Goal: Use online tool/utility: Utilize a website feature to perform a specific function

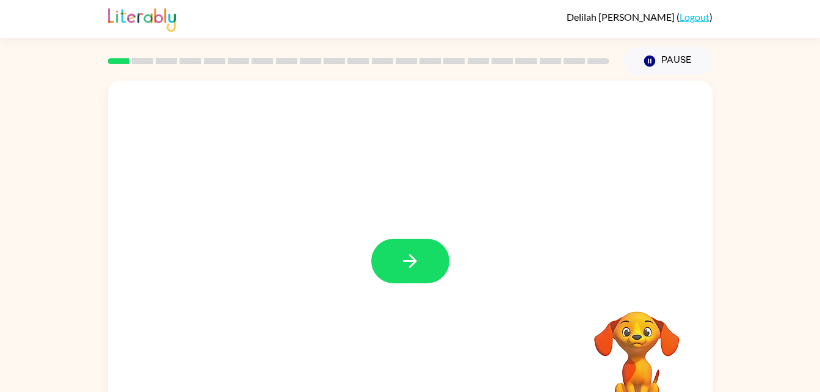
click at [408, 274] on button "button" at bounding box center [410, 261] width 78 height 45
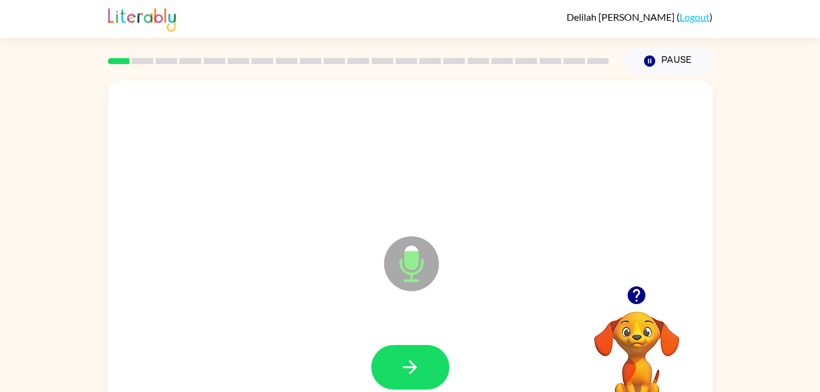
click at [422, 375] on button "button" at bounding box center [410, 367] width 78 height 45
click at [637, 298] on icon "button" at bounding box center [636, 295] width 18 height 18
click at [430, 370] on button "button" at bounding box center [410, 367] width 78 height 45
click at [402, 379] on button "button" at bounding box center [410, 367] width 78 height 45
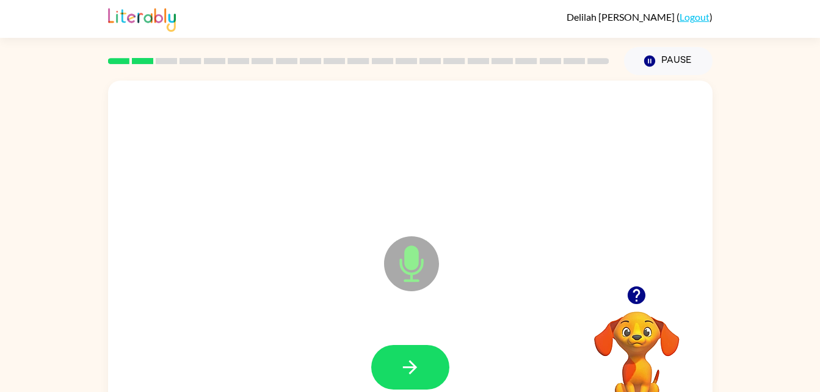
click at [405, 373] on icon "button" at bounding box center [409, 366] width 21 height 21
click at [414, 371] on icon "button" at bounding box center [409, 366] width 21 height 21
click at [411, 369] on icon "button" at bounding box center [409, 366] width 21 height 21
click at [410, 367] on icon "button" at bounding box center [410, 367] width 14 height 14
click at [405, 371] on icon "button" at bounding box center [409, 366] width 21 height 21
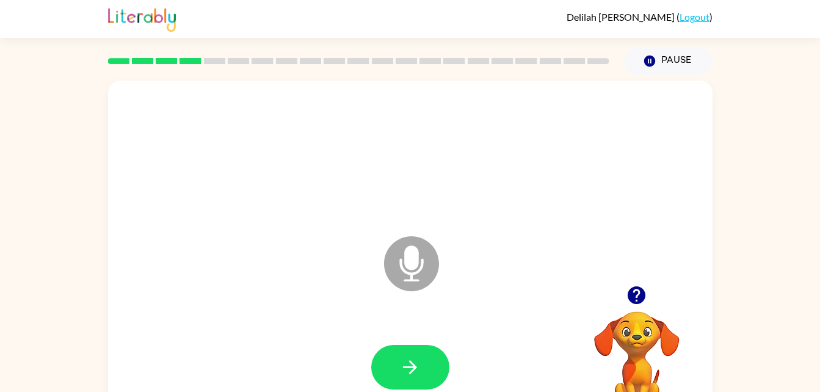
click at [412, 364] on icon "button" at bounding box center [410, 367] width 14 height 14
click at [422, 358] on button "button" at bounding box center [410, 367] width 78 height 45
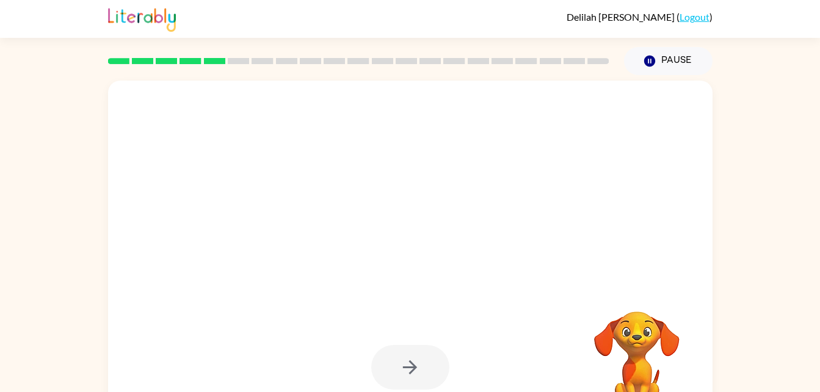
click at [414, 371] on div at bounding box center [410, 367] width 78 height 45
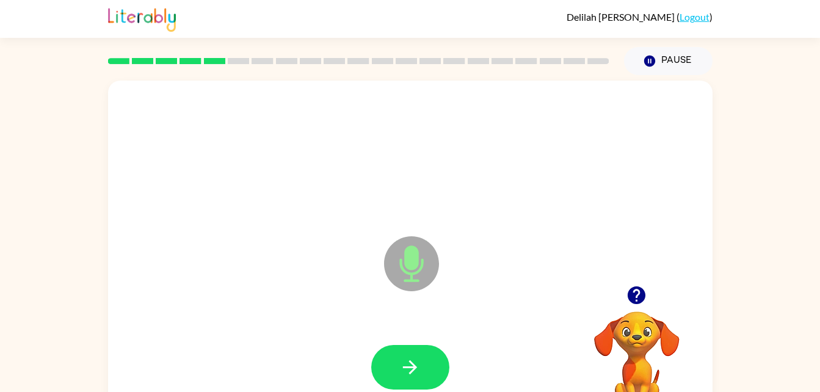
click at [419, 369] on icon "button" at bounding box center [409, 366] width 21 height 21
click at [411, 369] on icon "button" at bounding box center [409, 366] width 21 height 21
click at [412, 375] on icon "button" at bounding box center [409, 366] width 21 height 21
click at [411, 369] on icon "button" at bounding box center [409, 366] width 21 height 21
click at [416, 357] on icon "button" at bounding box center [409, 366] width 21 height 21
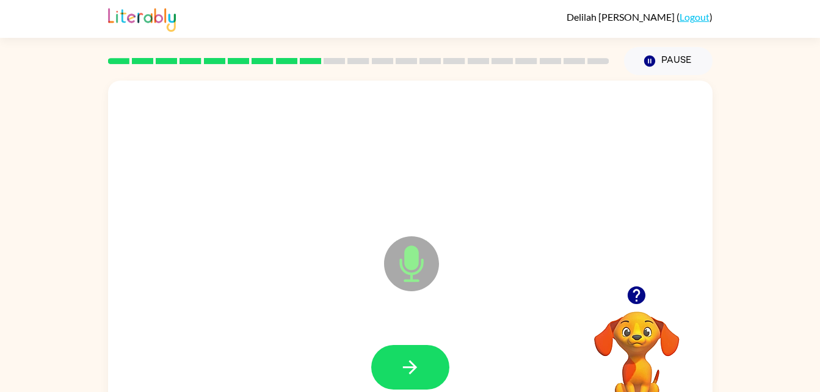
click at [420, 366] on icon "button" at bounding box center [409, 366] width 21 height 21
click at [421, 358] on button "button" at bounding box center [410, 367] width 78 height 45
click at [414, 379] on button "button" at bounding box center [410, 367] width 78 height 45
click at [402, 364] on icon "button" at bounding box center [409, 366] width 21 height 21
click at [411, 385] on button "button" at bounding box center [410, 367] width 78 height 45
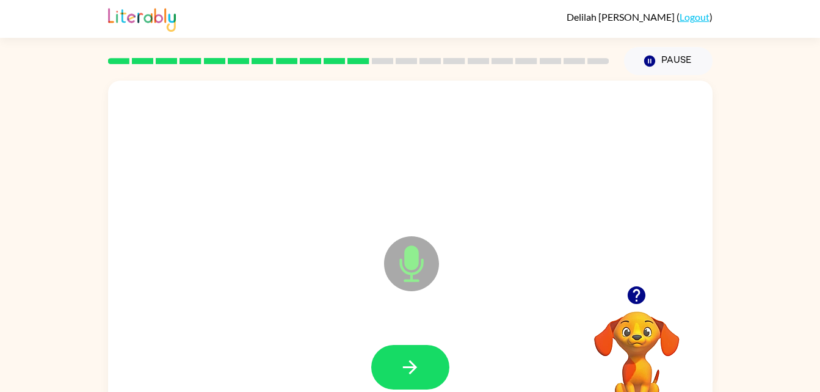
click at [413, 374] on icon "button" at bounding box center [409, 366] width 21 height 21
click at [432, 357] on button "button" at bounding box center [410, 367] width 78 height 45
click at [422, 370] on button "button" at bounding box center [410, 367] width 78 height 45
click at [425, 374] on button "button" at bounding box center [410, 367] width 78 height 45
click at [417, 358] on icon "button" at bounding box center [409, 366] width 21 height 21
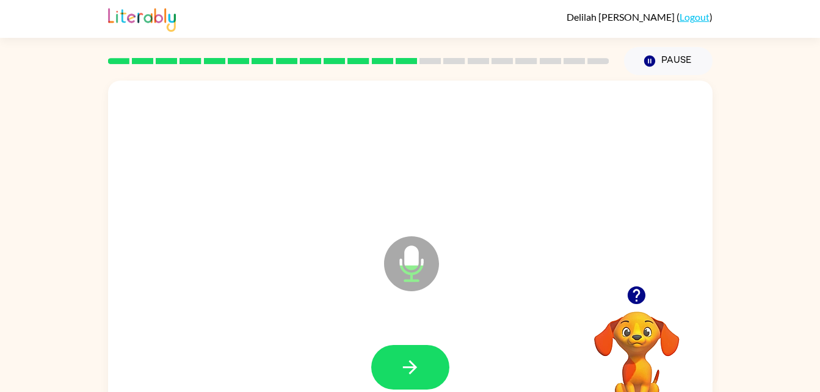
click at [415, 377] on icon "button" at bounding box center [409, 366] width 21 height 21
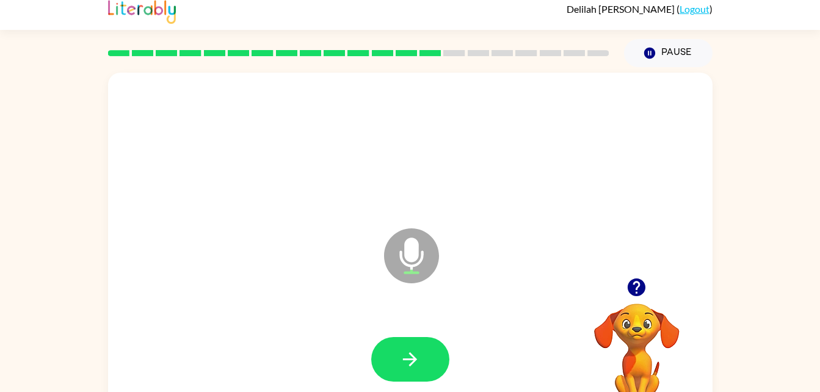
click at [409, 358] on icon "button" at bounding box center [409, 358] width 21 height 21
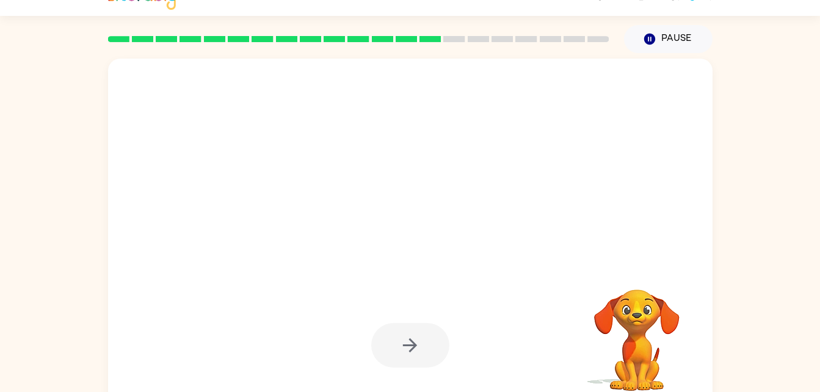
scroll to position [37, 0]
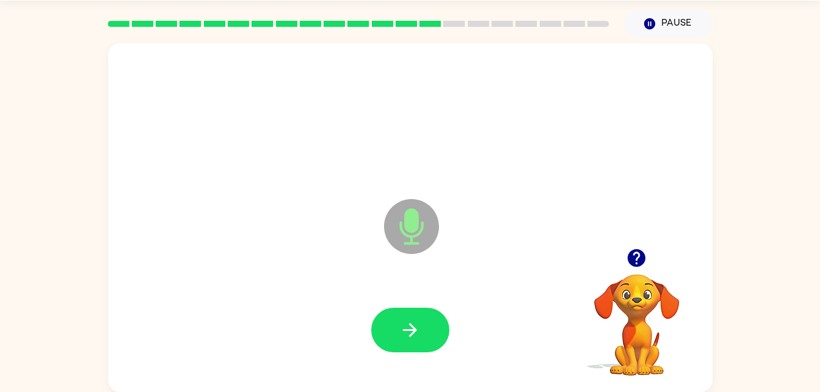
click at [423, 336] on button "button" at bounding box center [410, 330] width 78 height 45
click at [412, 330] on icon "button" at bounding box center [410, 330] width 14 height 14
click at [431, 335] on button "button" at bounding box center [410, 330] width 78 height 45
click at [421, 329] on button "button" at bounding box center [410, 330] width 78 height 45
click at [426, 333] on button "button" at bounding box center [410, 330] width 78 height 45
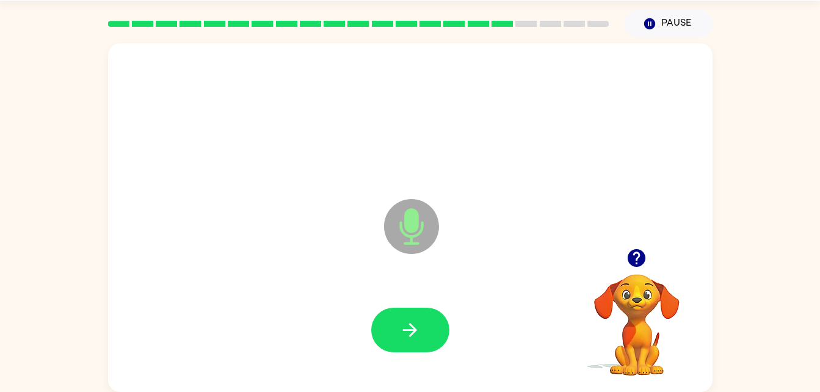
click at [413, 323] on icon "button" at bounding box center [409, 329] width 21 height 21
click at [397, 335] on button "button" at bounding box center [410, 330] width 78 height 45
click at [433, 334] on button "button" at bounding box center [410, 330] width 78 height 45
click at [404, 340] on icon "button" at bounding box center [409, 329] width 21 height 21
click at [421, 329] on button "button" at bounding box center [410, 330] width 78 height 45
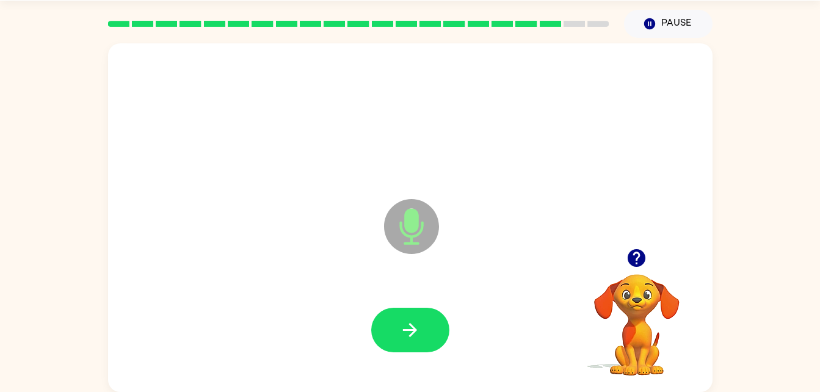
click at [417, 341] on button "button" at bounding box center [410, 330] width 78 height 45
click at [424, 334] on button "button" at bounding box center [410, 330] width 78 height 45
click at [413, 344] on button "button" at bounding box center [410, 330] width 78 height 45
click at [428, 325] on button "button" at bounding box center [410, 330] width 78 height 45
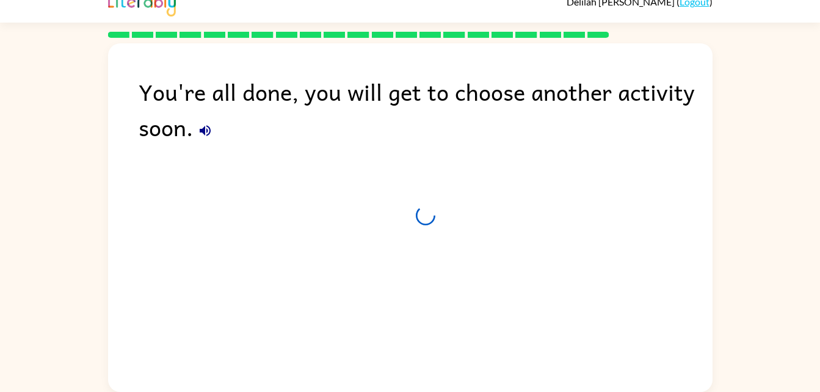
scroll to position [15, 0]
